Goal: Check status: Check status

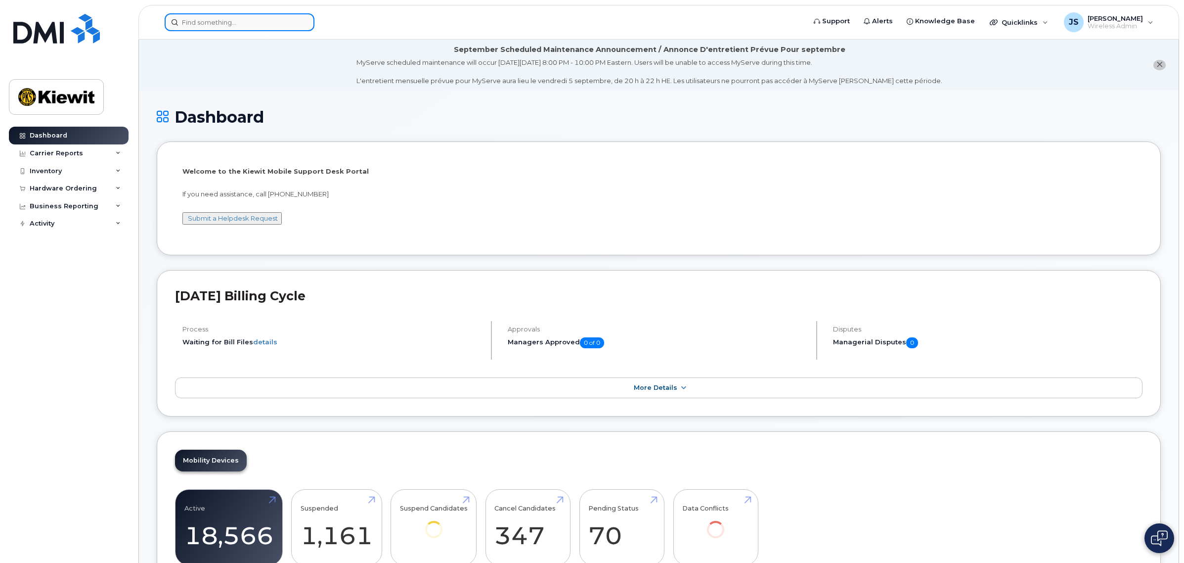
click at [230, 21] on input at bounding box center [240, 22] width 150 height 18
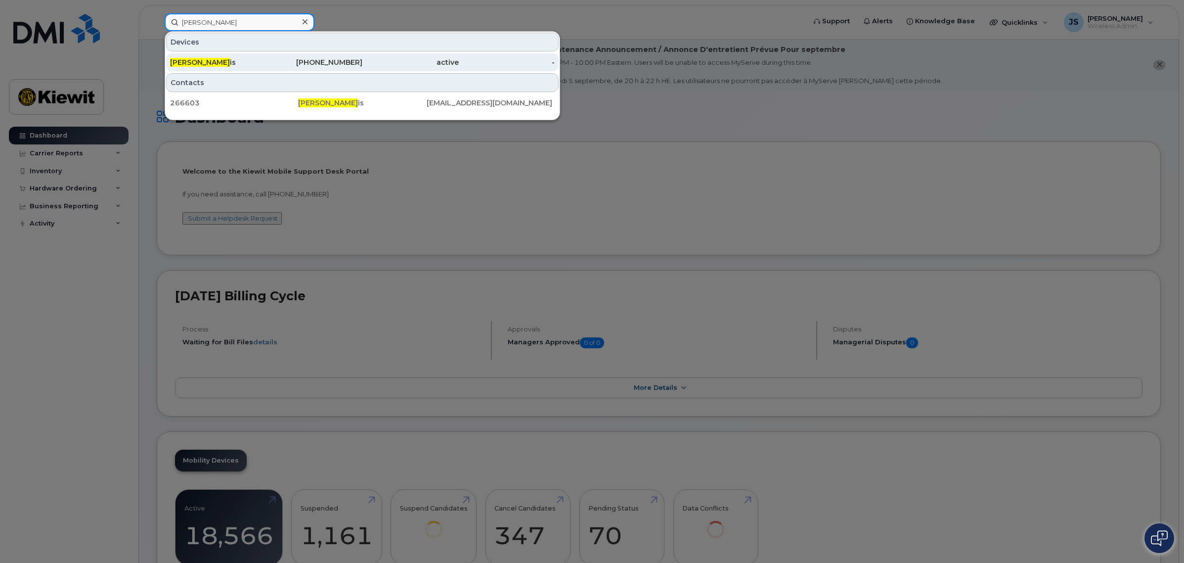
type input "[PERSON_NAME]"
click at [201, 62] on span "[PERSON_NAME]" at bounding box center [200, 62] width 60 height 9
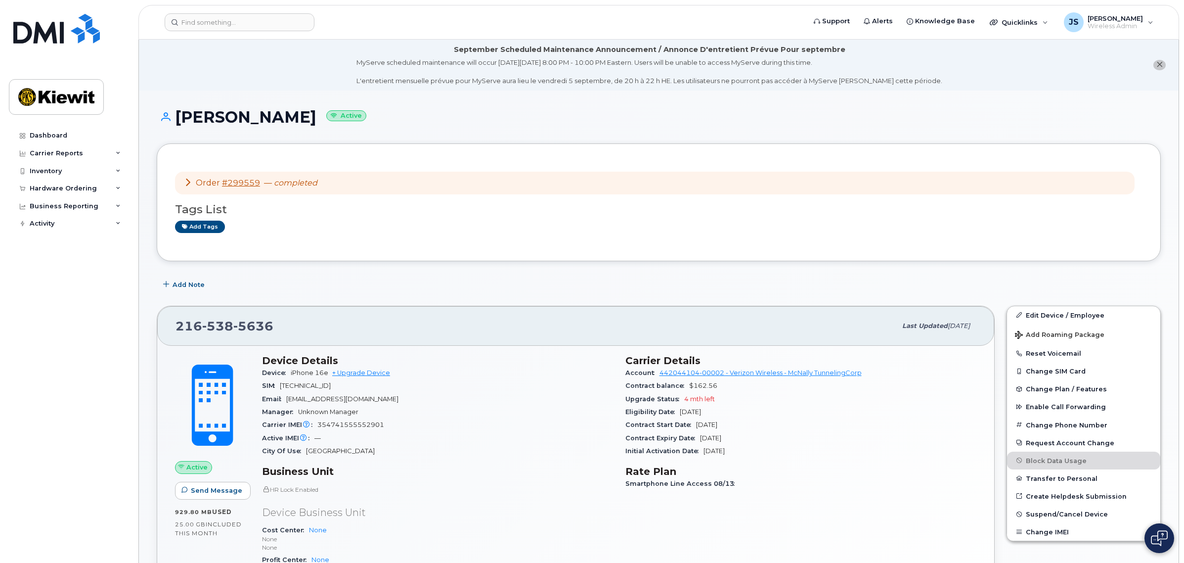
click at [210, 182] on span "Order" at bounding box center [208, 182] width 24 height 9
click at [240, 182] on link "#299559" at bounding box center [241, 182] width 38 height 9
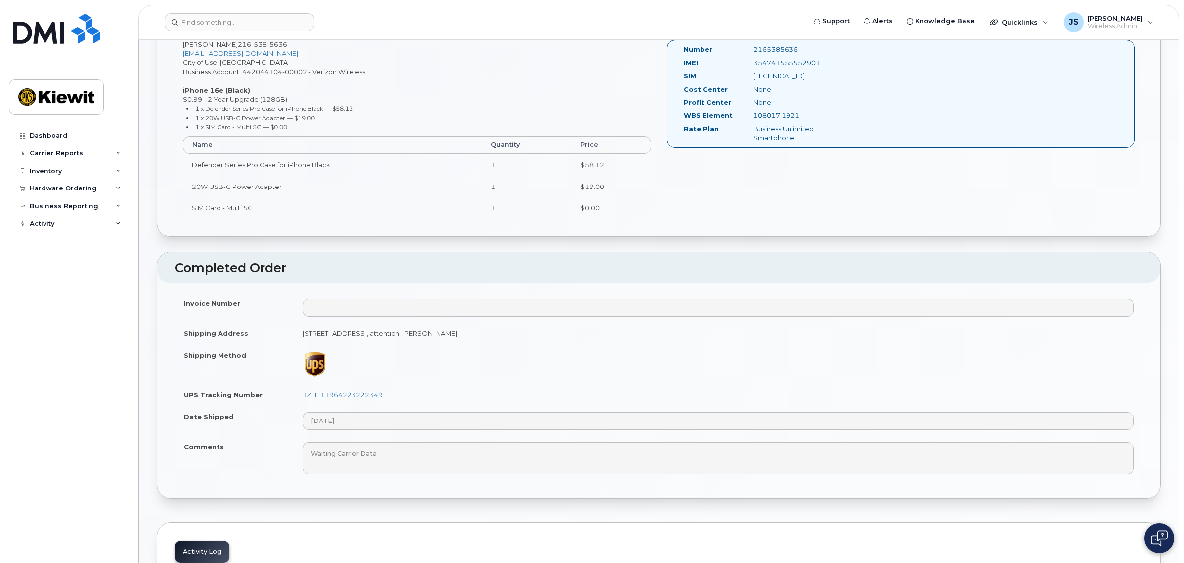
scroll to position [371, 0]
click at [364, 392] on td "1ZHF11964223222349" at bounding box center [718, 396] width 849 height 22
click at [364, 396] on link "1ZHF11964223222349" at bounding box center [343, 396] width 80 height 8
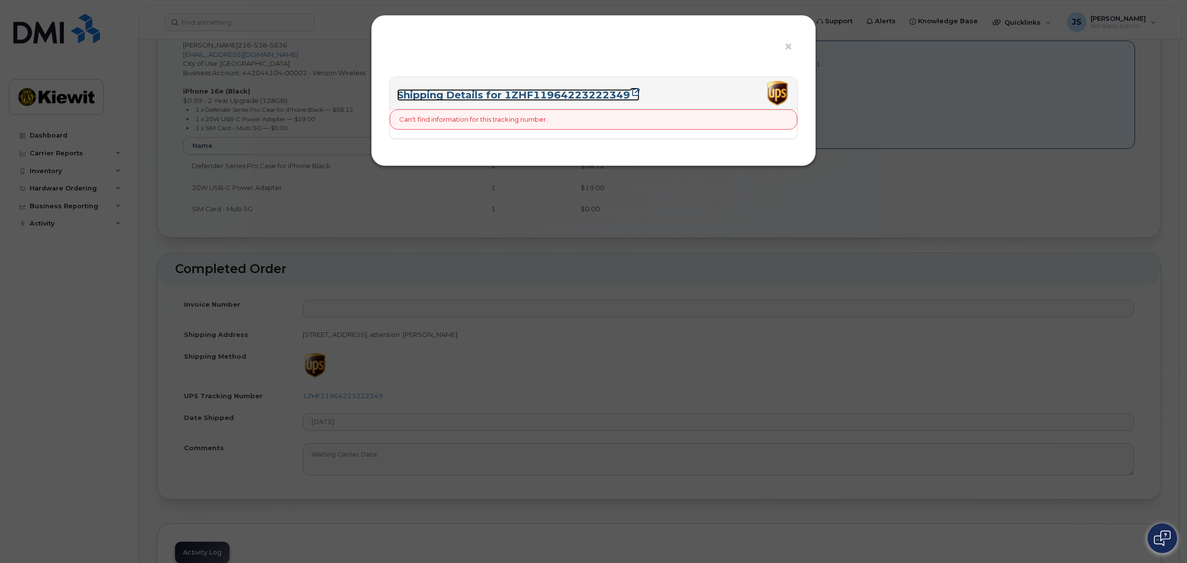
click at [532, 96] on link "Shipping Details for 1ZHF11964223222349" at bounding box center [518, 95] width 242 height 12
click at [786, 50] on span "×" at bounding box center [788, 47] width 9 height 18
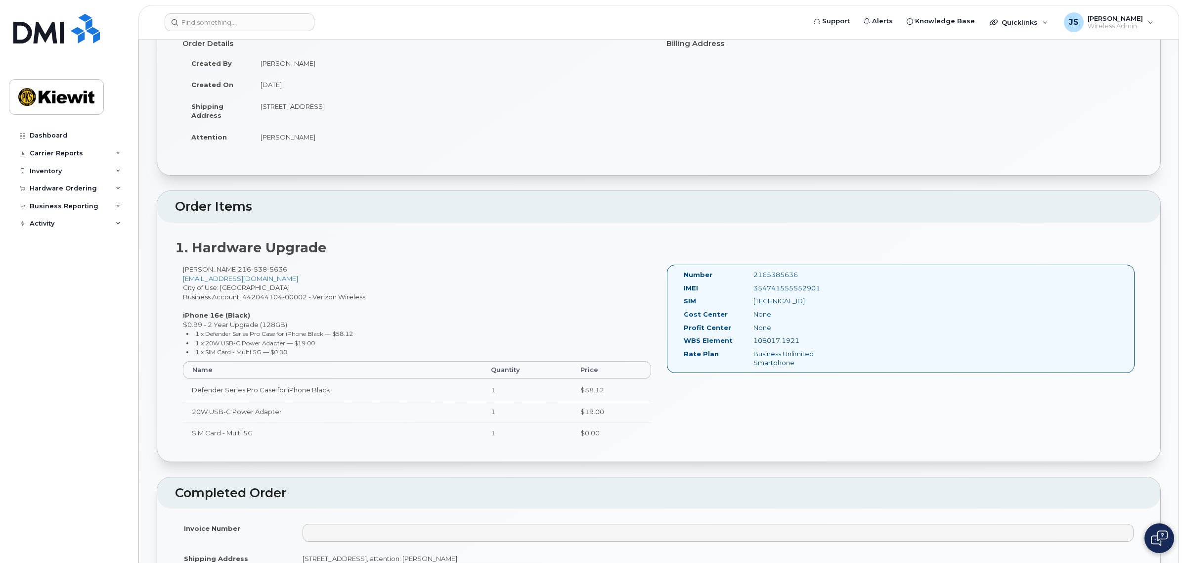
scroll to position [0, 0]
